Goal: Task Accomplishment & Management: Manage account settings

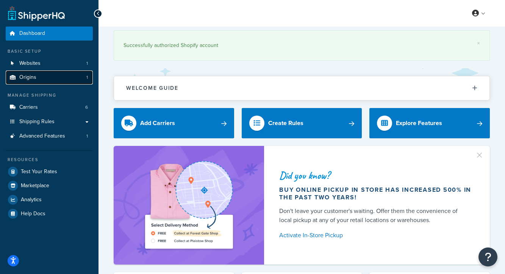
click at [47, 75] on link "Origins 1" at bounding box center [49, 77] width 87 height 14
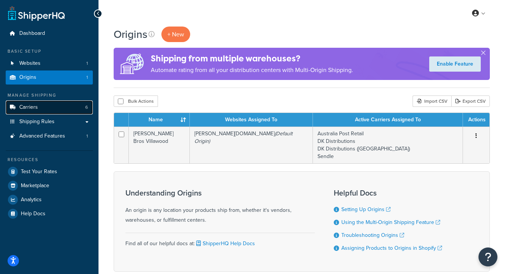
click at [39, 106] on link "Carriers 6" at bounding box center [49, 107] width 87 height 14
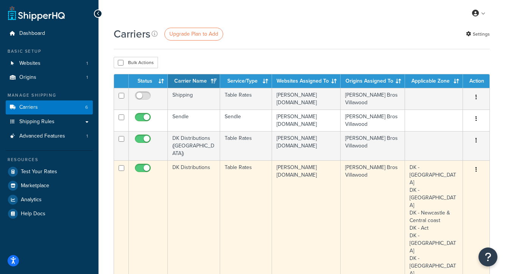
click at [194, 162] on td "DK Distributions" at bounding box center [194, 277] width 52 height 234
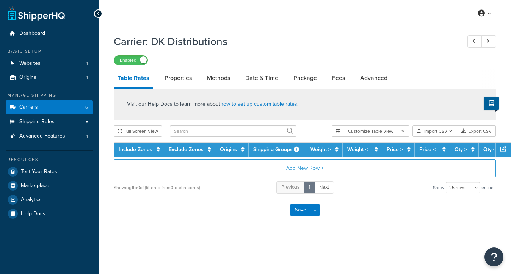
select select "25"
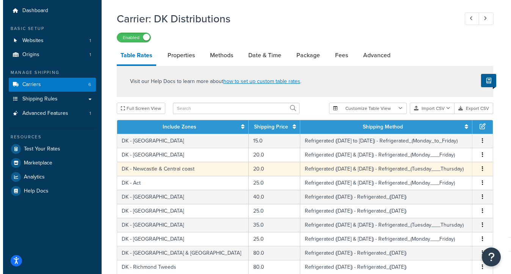
scroll to position [144, 0]
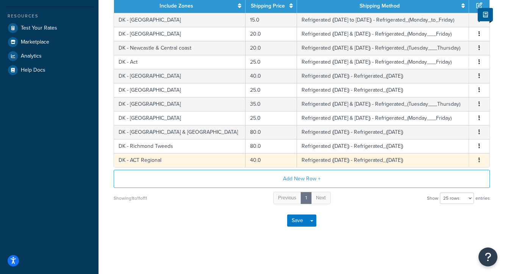
click at [140, 161] on td "DK - ACT Regional" at bounding box center [179, 160] width 131 height 14
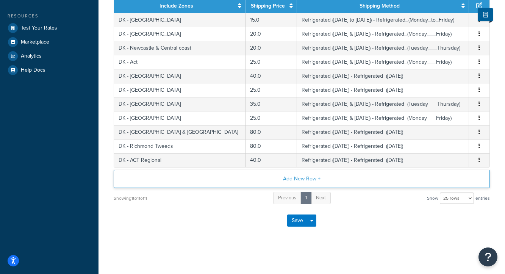
select select "184083"
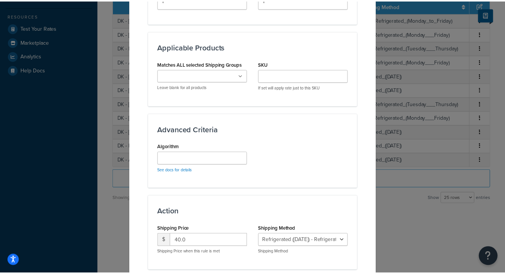
scroll to position [438, 0]
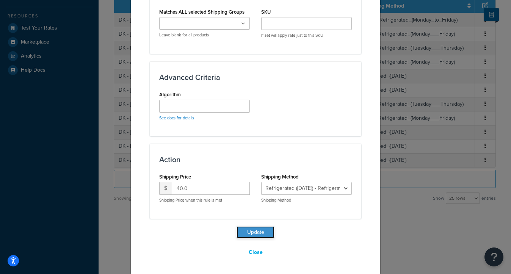
click at [258, 232] on button "Update" at bounding box center [255, 232] width 38 height 12
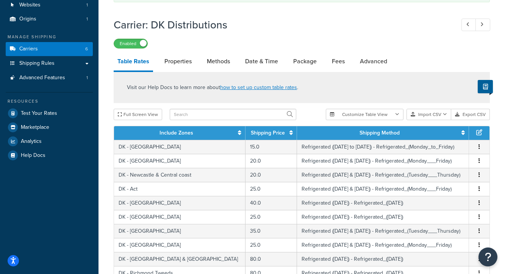
scroll to position [18, 0]
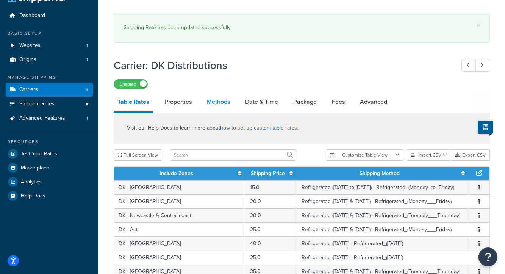
click at [210, 103] on link "Methods" at bounding box center [218, 102] width 31 height 18
select select "25"
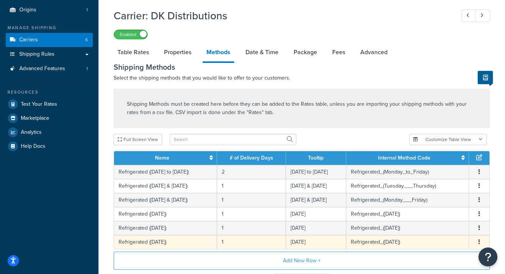
scroll to position [66, 0]
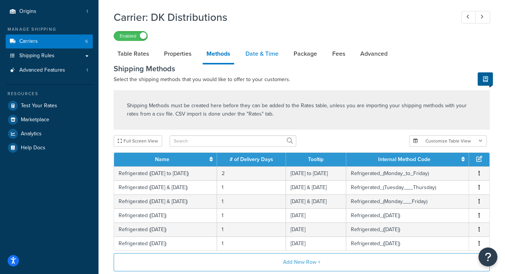
click at [278, 56] on link "Date & Time" at bounding box center [262, 54] width 41 height 18
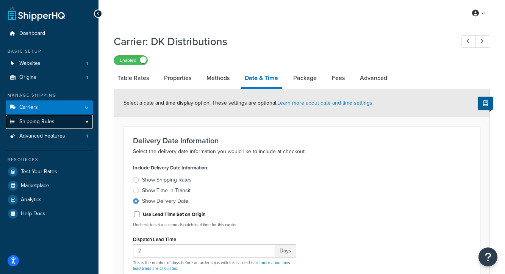
click at [55, 121] on link "Shipping Rules" at bounding box center [49, 122] width 87 height 14
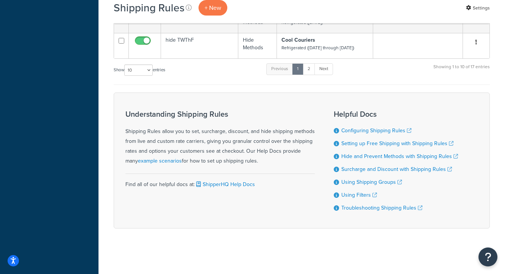
scroll to position [262, 0]
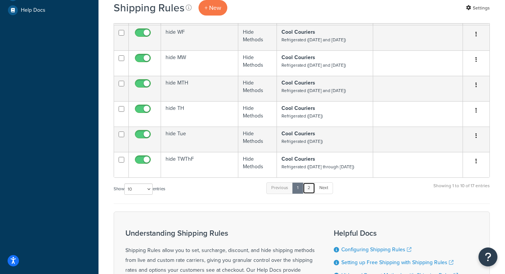
click at [311, 186] on link "2" at bounding box center [309, 187] width 13 height 11
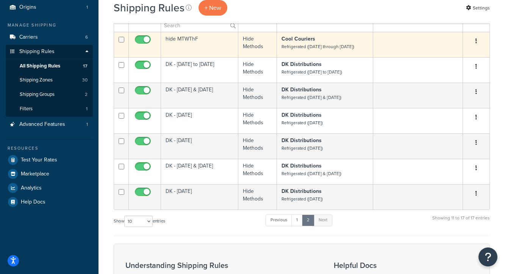
scroll to position [70, 0]
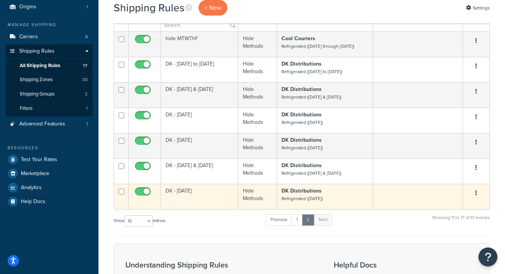
click at [197, 190] on td "DK - [DATE]" at bounding box center [199, 196] width 77 height 25
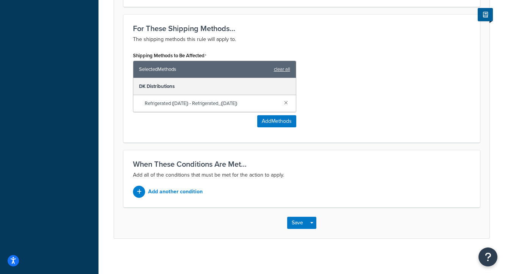
scroll to position [303, 0]
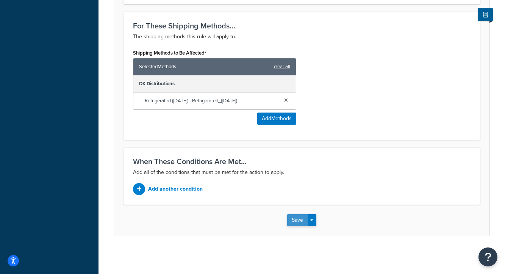
click at [294, 221] on button "Save" at bounding box center [297, 220] width 20 height 12
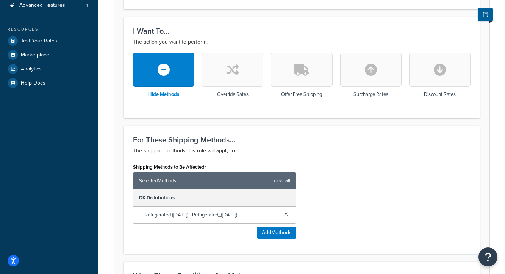
scroll to position [228, 0]
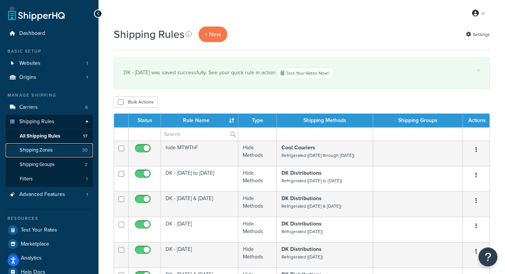
click at [59, 151] on link "Shipping Zones 30" at bounding box center [49, 150] width 87 height 14
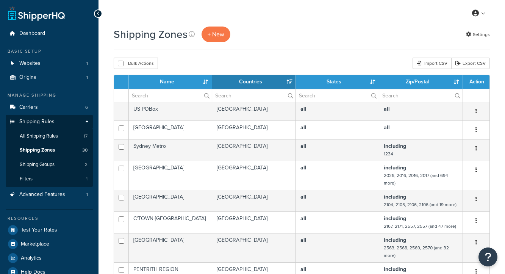
select select "15"
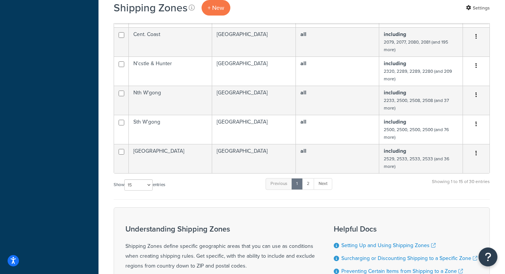
scroll to position [322, 0]
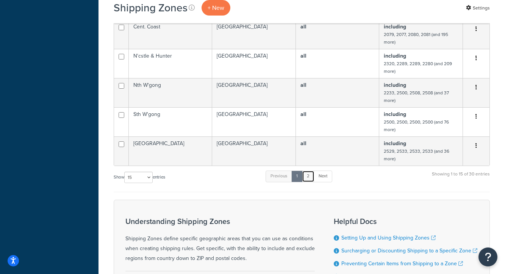
click at [309, 170] on link "2" at bounding box center [308, 175] width 13 height 11
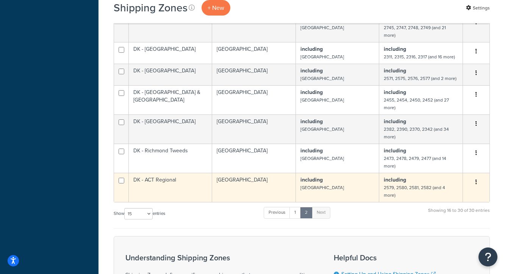
click at [175, 173] on td "DK - ACT Regional" at bounding box center [170, 187] width 83 height 29
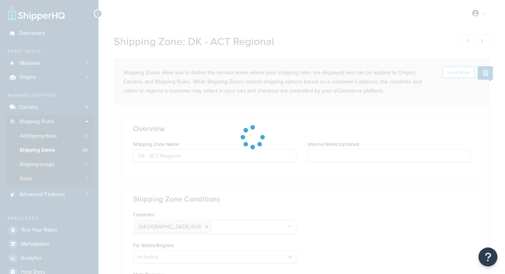
select select "including"
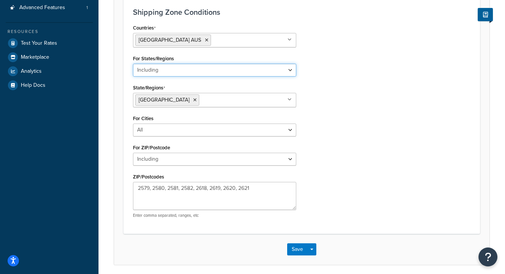
click at [180, 67] on select "All Including Excluding" at bounding box center [214, 70] width 163 height 13
select select "all"
click at [133, 65] on select "All Including Excluding" at bounding box center [214, 70] width 163 height 13
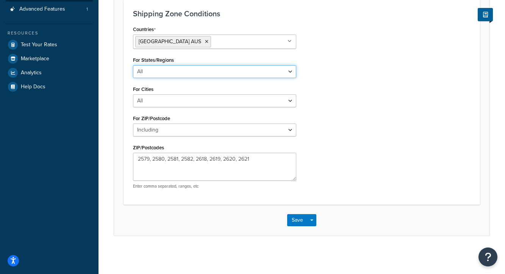
scroll to position [185, 0]
click at [303, 219] on button "Save" at bounding box center [297, 220] width 20 height 12
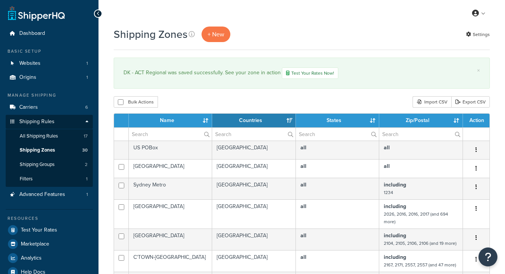
select select "15"
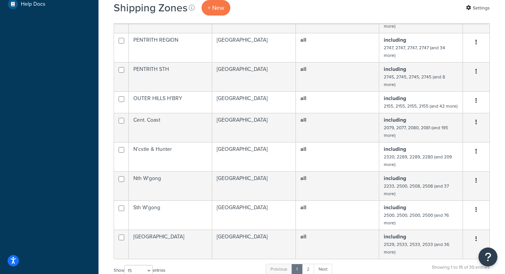
scroll to position [309, 0]
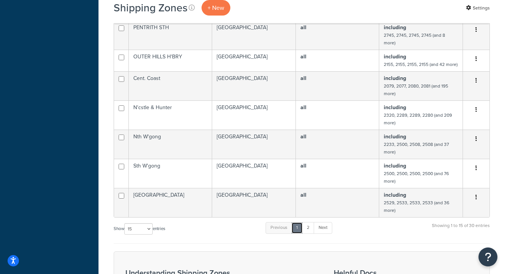
click at [303, 222] on link "1" at bounding box center [296, 227] width 11 height 11
click at [306, 222] on link "2" at bounding box center [308, 227] width 13 height 11
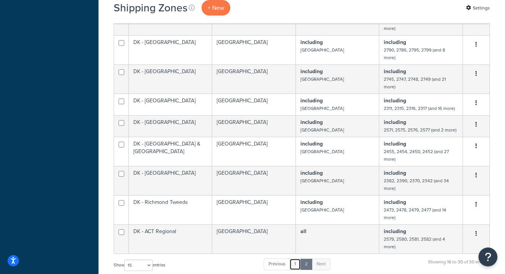
click at [298, 258] on link "1" at bounding box center [294, 263] width 11 height 11
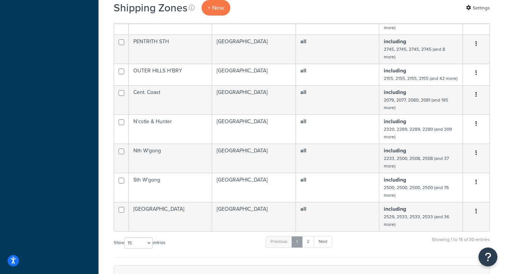
scroll to position [307, 0]
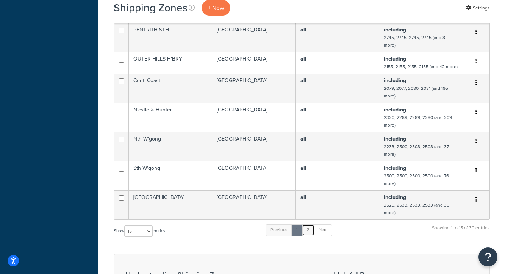
click at [309, 224] on link "2" at bounding box center [308, 229] width 13 height 11
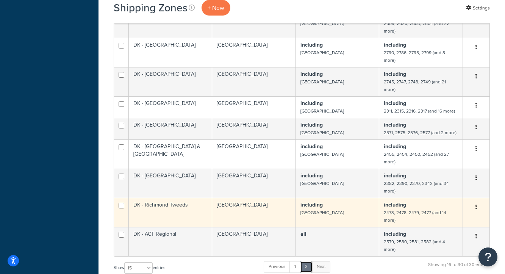
scroll to position [0, 0]
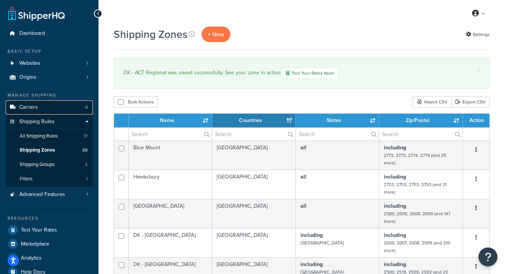
click at [34, 110] on span "Carriers" at bounding box center [28, 107] width 19 height 6
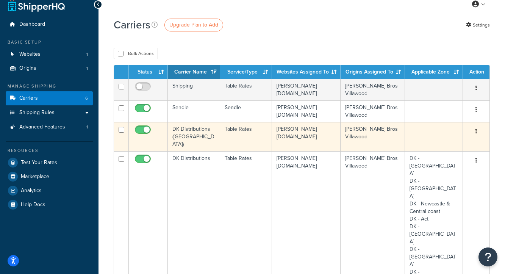
scroll to position [9, 0]
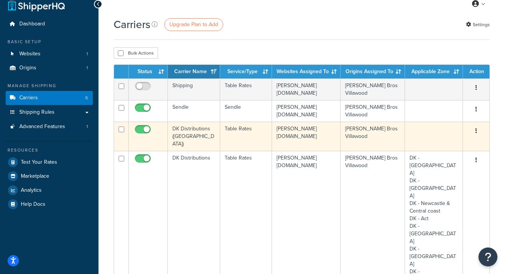
click at [207, 133] on td "DK Distributions ([GEOGRAPHIC_DATA])" at bounding box center [194, 136] width 52 height 29
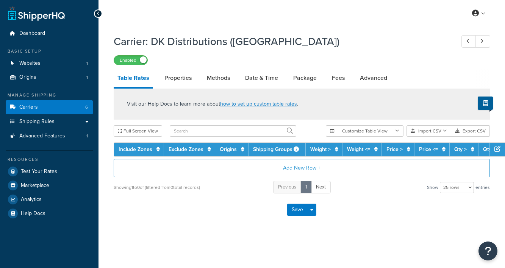
select select "25"
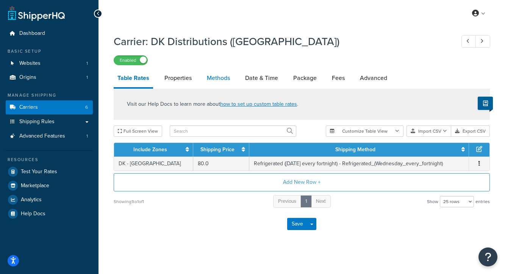
click at [211, 77] on link "Methods" at bounding box center [218, 78] width 31 height 18
select select "25"
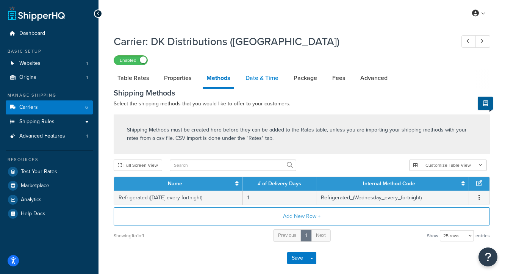
click at [266, 83] on link "Date & Time" at bounding box center [262, 78] width 41 height 18
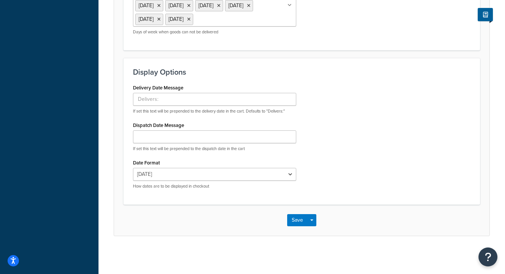
scroll to position [614, 0]
click at [171, 106] on input "Delivery Date Message" at bounding box center [214, 99] width 163 height 13
type input "Estimated Delivery:"
click at [293, 226] on button "Save" at bounding box center [297, 220] width 20 height 12
